Goal: Task Accomplishment & Management: Manage account settings

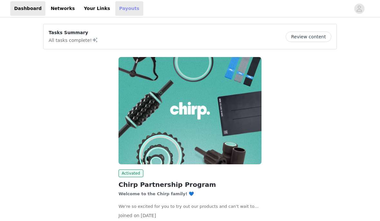
click at [115, 10] on link "Payouts" at bounding box center [129, 8] width 28 height 14
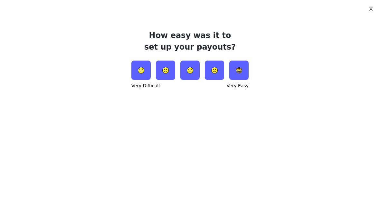
click at [368, 8] on icon "icon: close" at bounding box center [370, 8] width 5 height 5
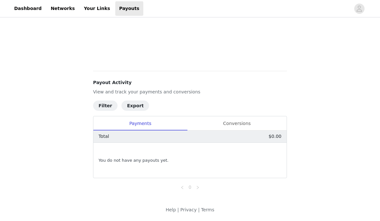
scroll to position [187, 0]
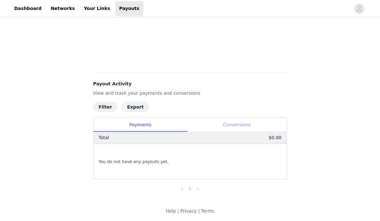
click at [240, 127] on div "Conversions" at bounding box center [236, 124] width 99 height 14
click at [165, 124] on div "Payments" at bounding box center [140, 124] width 94 height 14
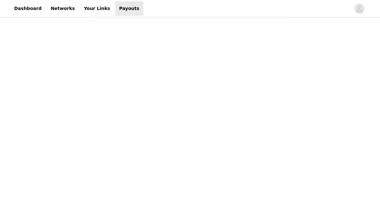
scroll to position [0, 0]
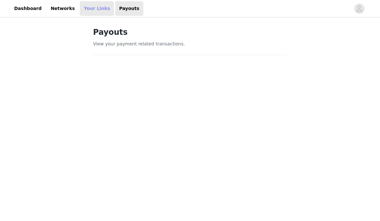
click at [85, 7] on link "Your Links" at bounding box center [97, 8] width 34 height 14
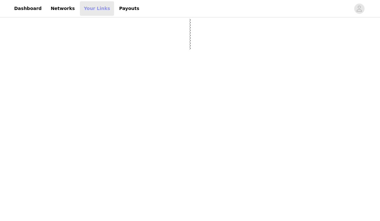
select select "12"
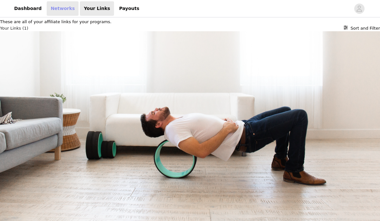
click at [63, 14] on link "Networks" at bounding box center [63, 8] width 32 height 14
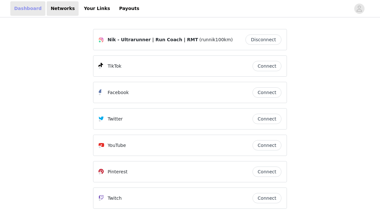
click at [27, 8] on link "Dashboard" at bounding box center [27, 8] width 35 height 14
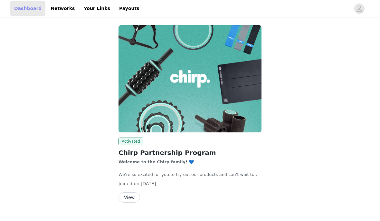
scroll to position [46, 0]
